Goal: Task Accomplishment & Management: Manage account settings

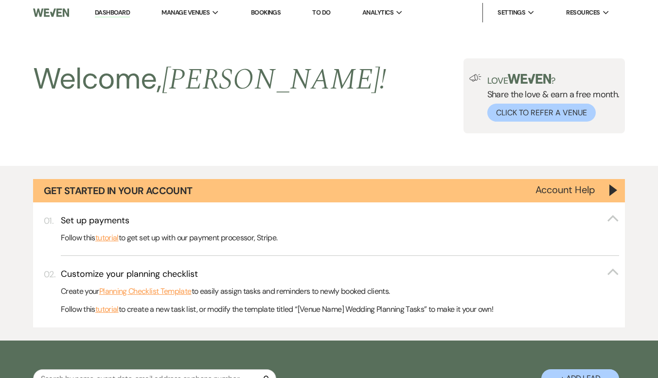
select select "9"
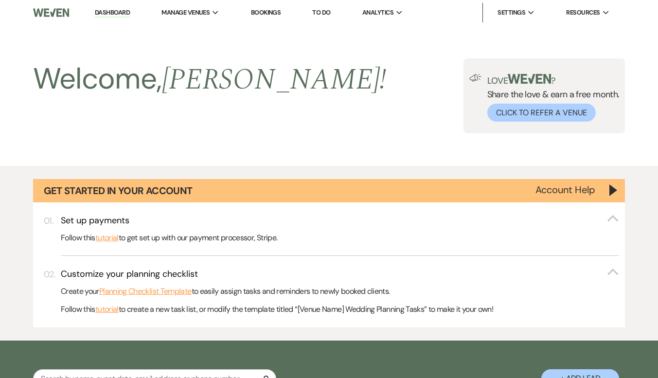
select select "9"
